Goal: Task Accomplishment & Management: Use online tool/utility

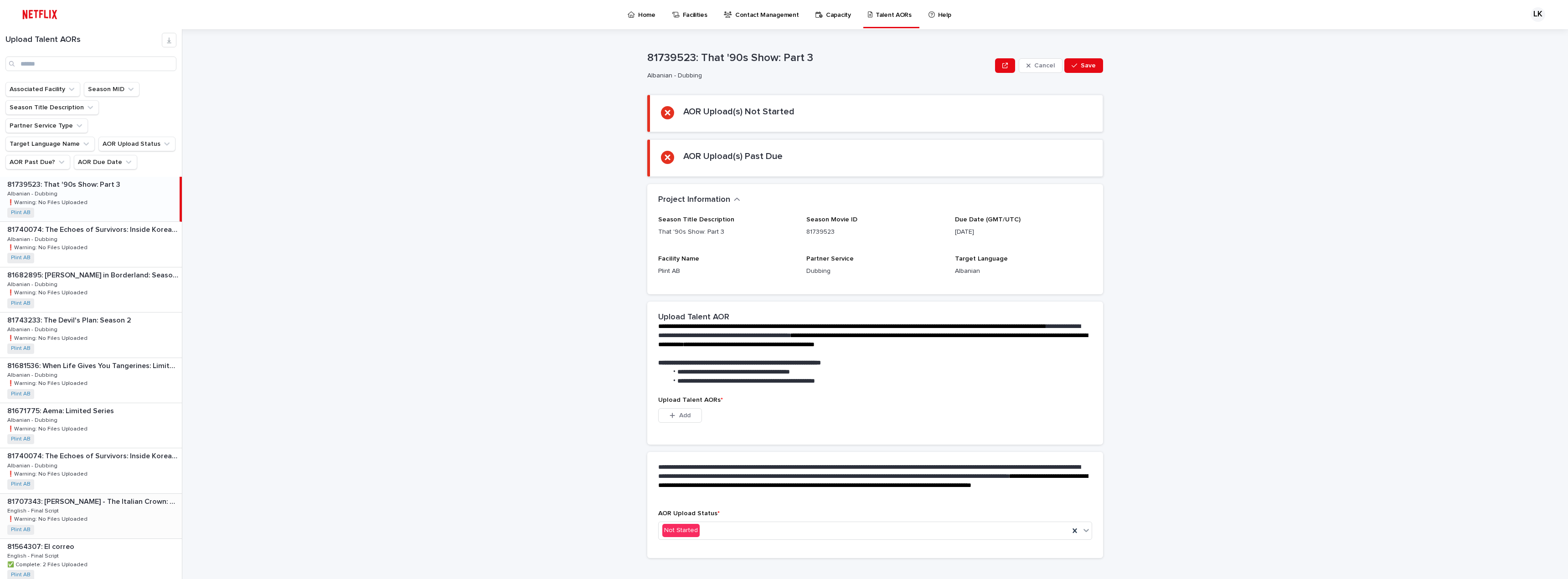
click at [99, 498] on div "81707343: [PERSON_NAME] - The Italian Crown: Season 1 81707343: [PERSON_NAME] -…" at bounding box center [91, 517] width 182 height 45
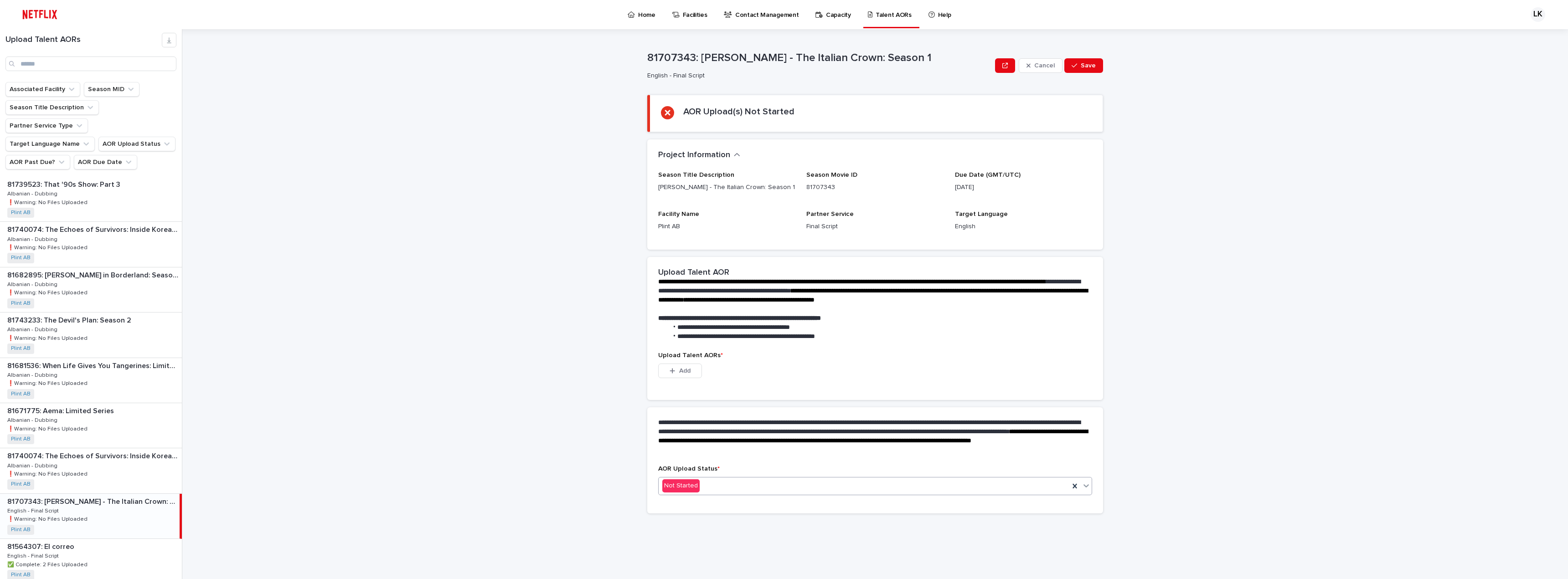
click at [740, 486] on div "Not Started" at bounding box center [864, 486] width 411 height 15
click at [733, 519] on div "In Progress" at bounding box center [875, 520] width 433 height 16
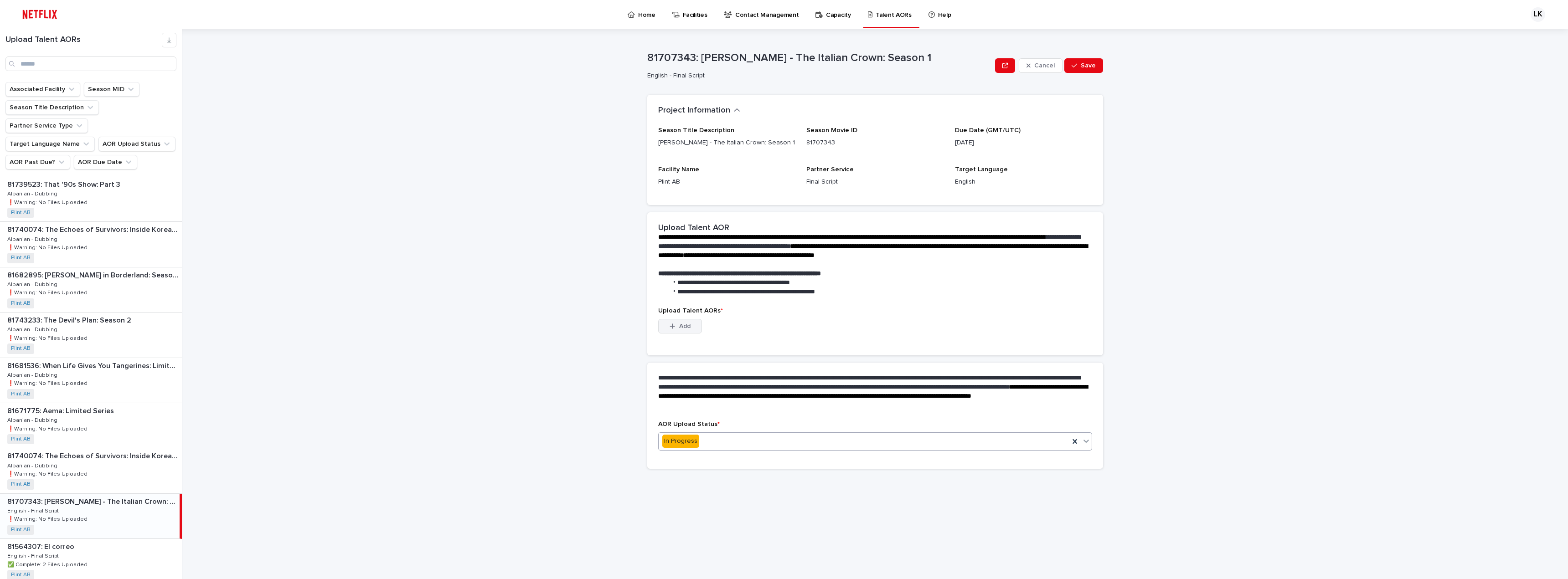
click at [682, 323] on span "Add" at bounding box center [685, 326] width 12 height 7
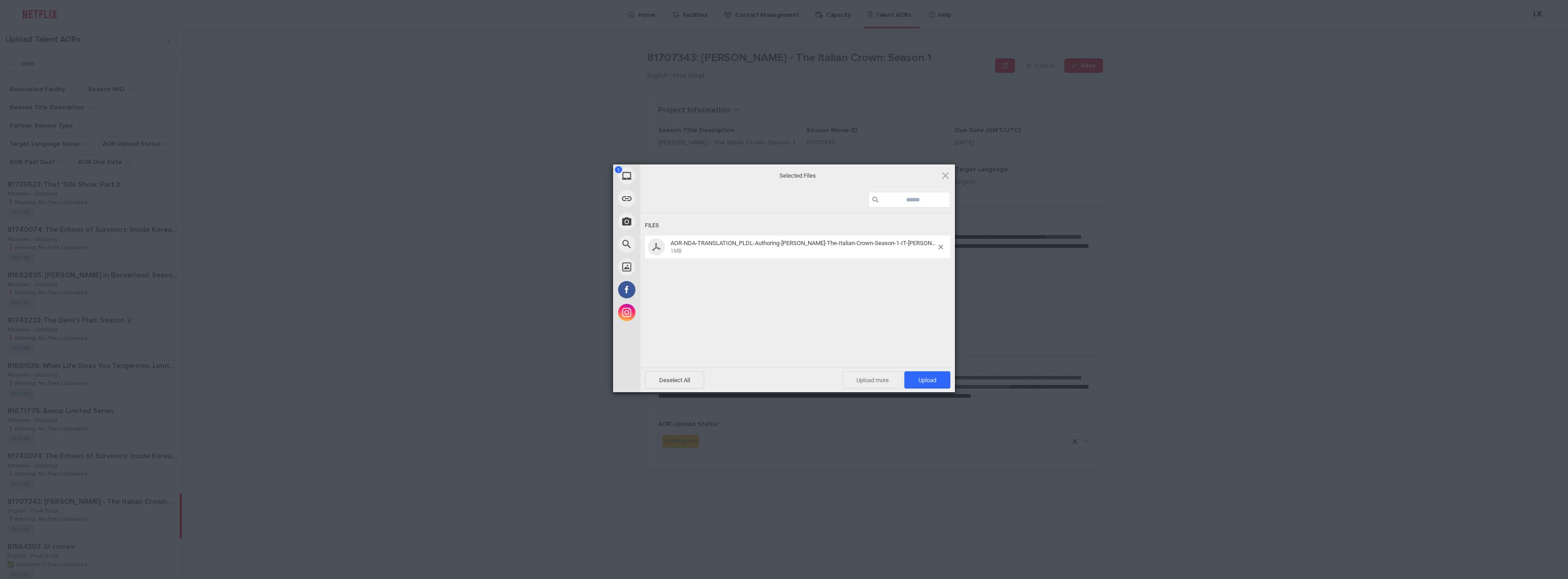
click at [884, 382] on span "Upload more" at bounding box center [872, 380] width 60 height 18
click at [921, 380] on span "Upload 2" at bounding box center [922, 380] width 28 height 7
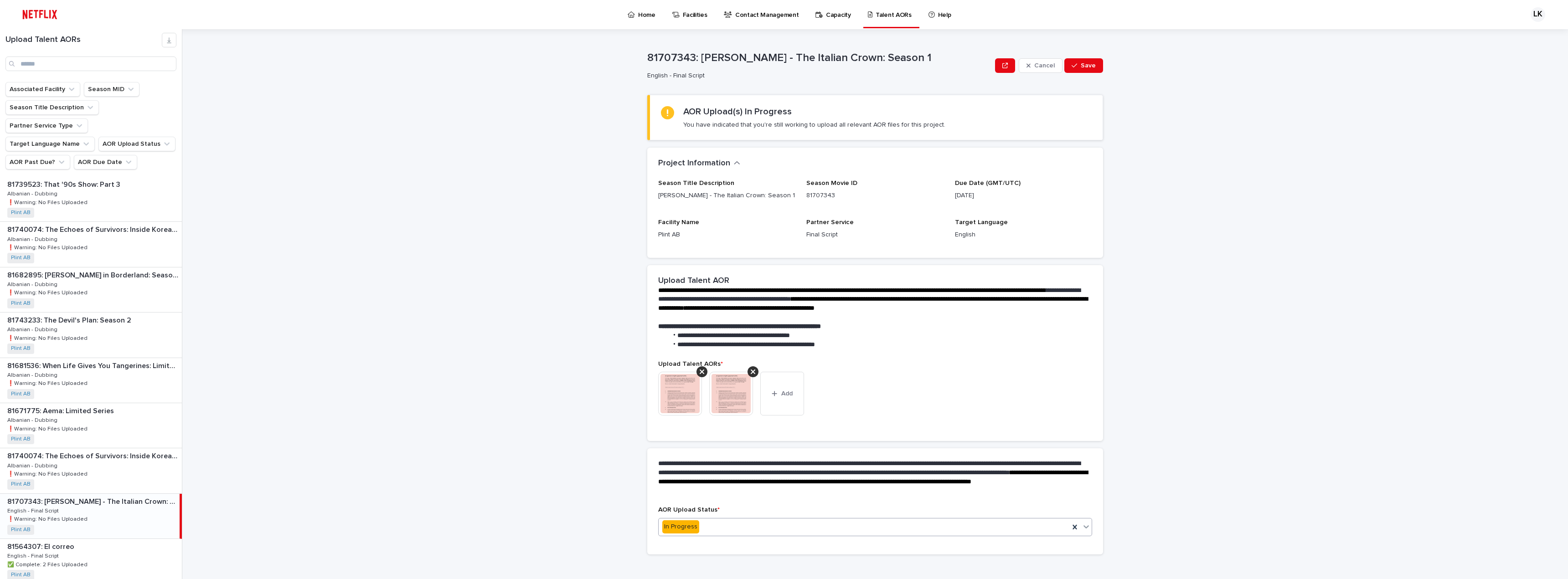
click at [726, 528] on div "In Progress" at bounding box center [864, 526] width 411 height 15
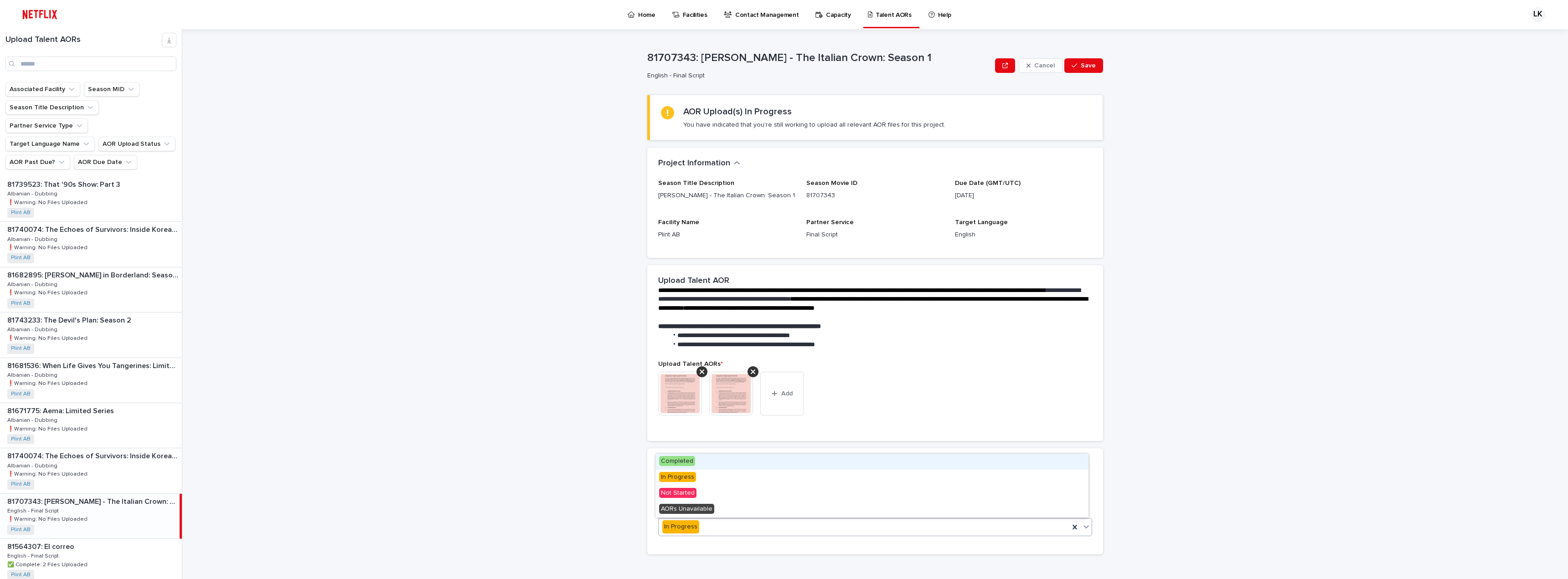
click at [722, 459] on div "Completed" at bounding box center [871, 461] width 433 height 16
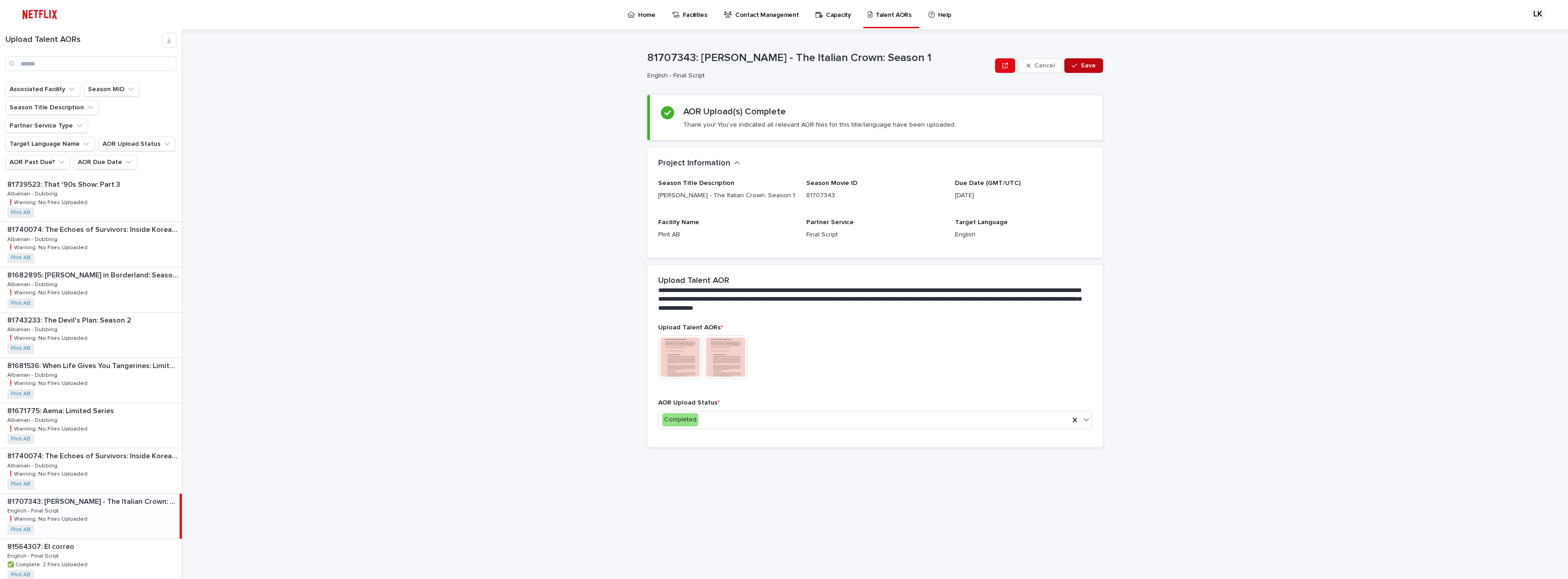
click at [1095, 63] on span "Save" at bounding box center [1087, 65] width 15 height 7
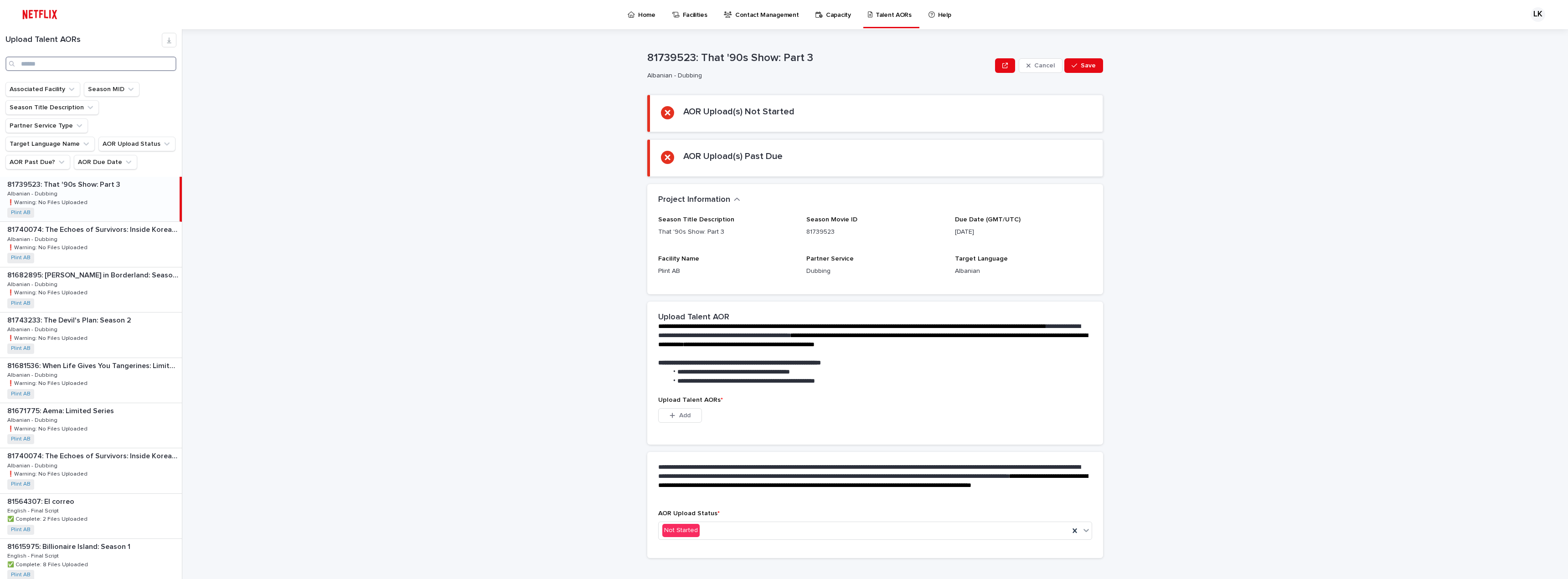
click at [70, 68] on input "Search" at bounding box center [91, 63] width 171 height 15
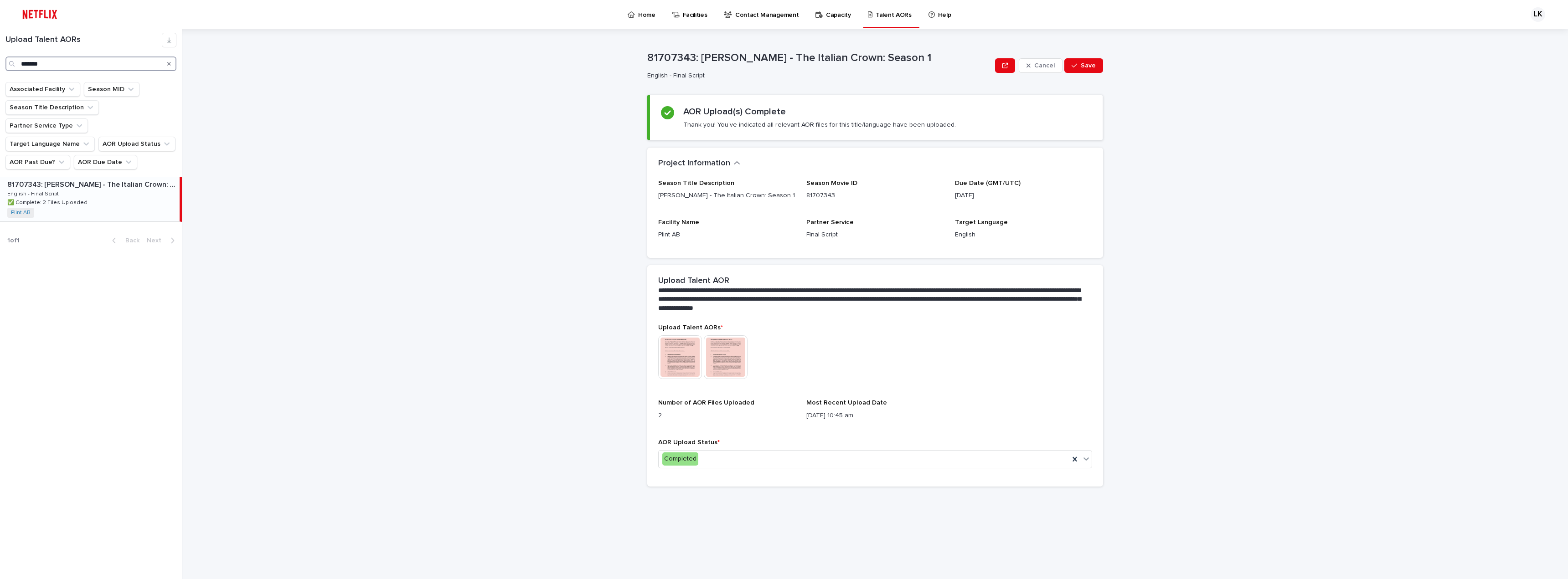
type input "*******"
